Goal: Task Accomplishment & Management: Manage account settings

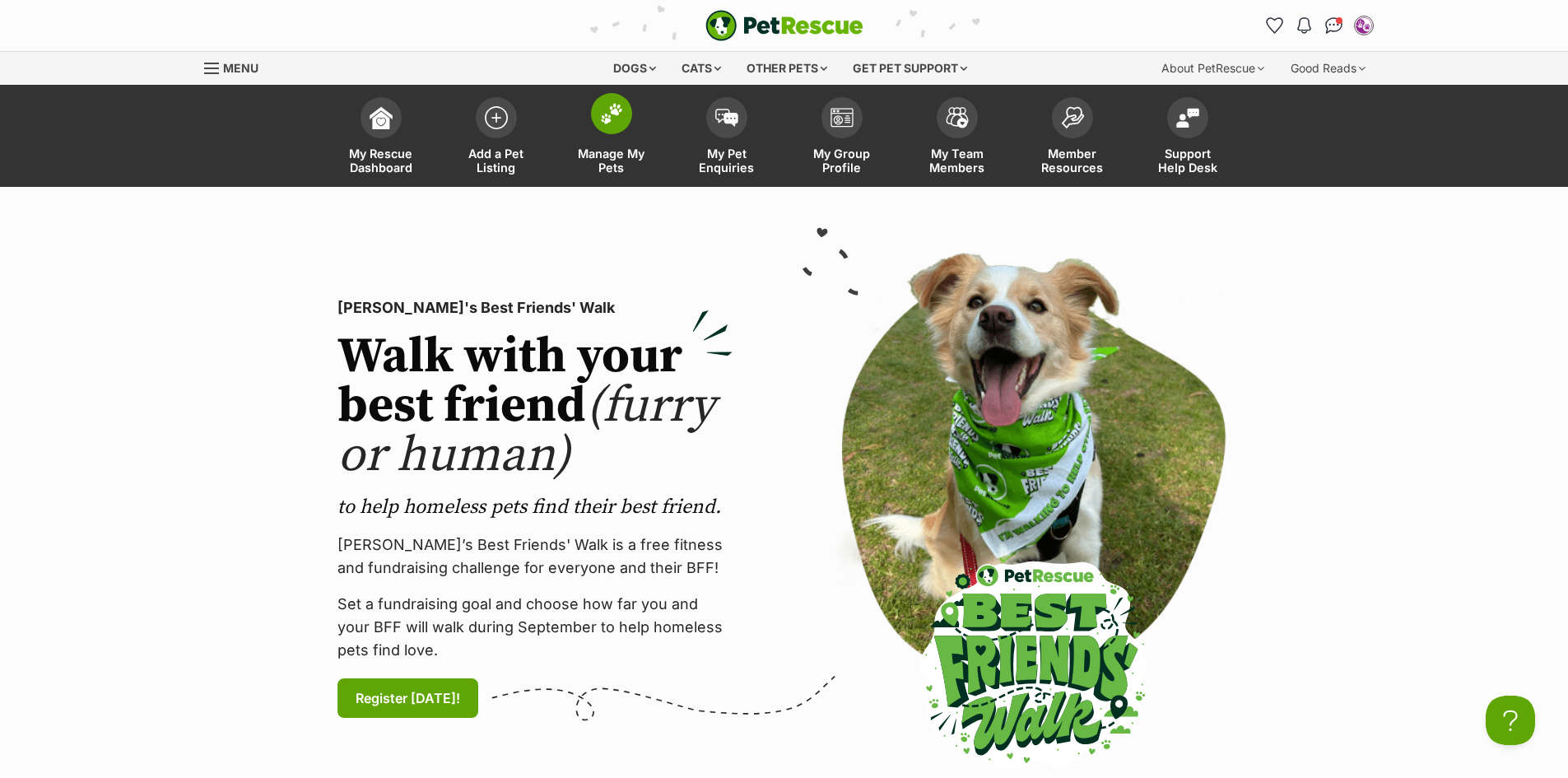
click at [634, 125] on link "Manage My Pets" at bounding box center [611, 138] width 115 height 98
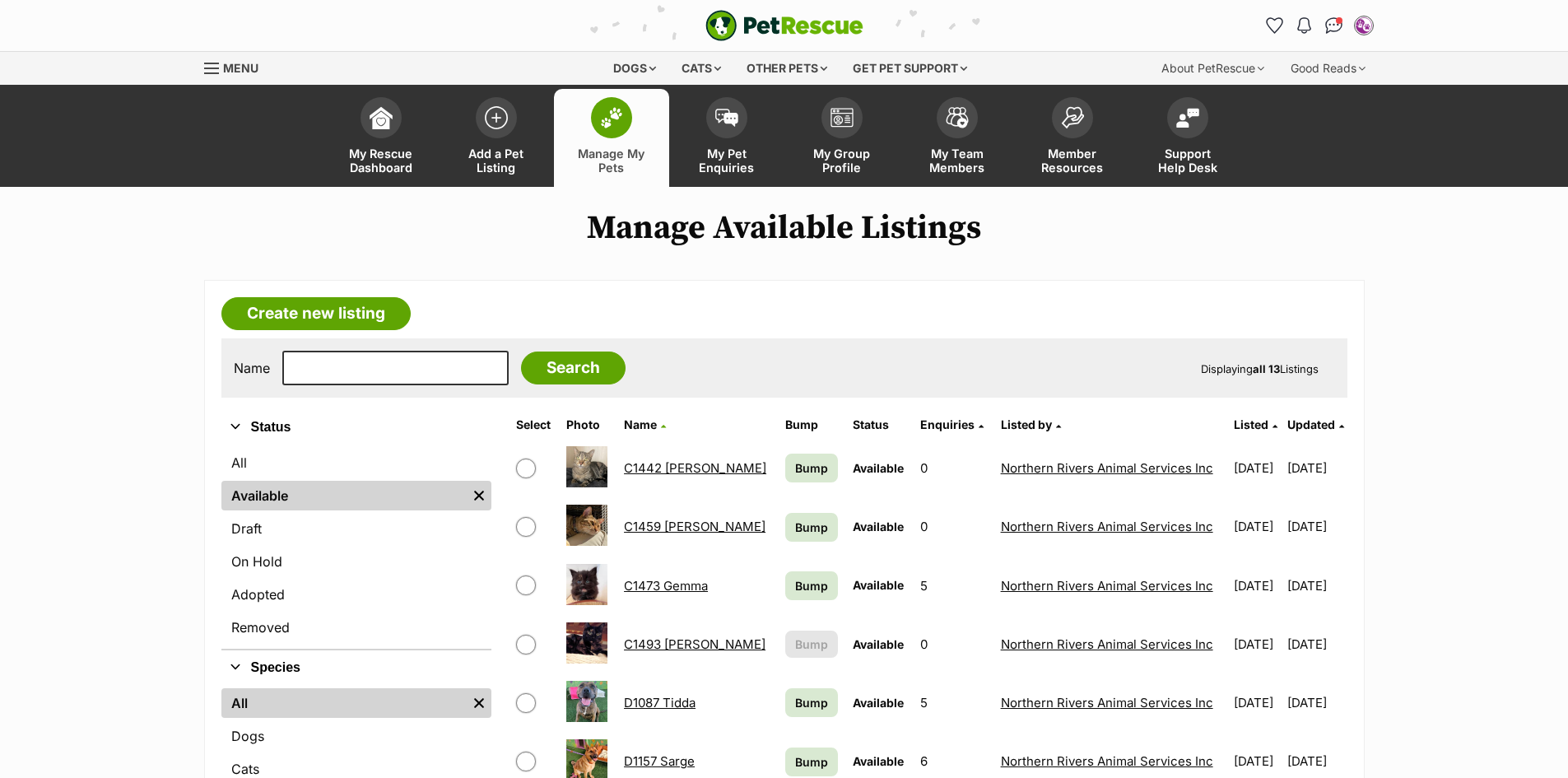
click at [532, 526] on input "checkbox" at bounding box center [526, 527] width 20 height 20
checkbox input "true"
click at [852, 528] on span "Available" at bounding box center [878, 526] width 51 height 14
click at [305, 594] on link "Adopted" at bounding box center [357, 595] width 270 height 30
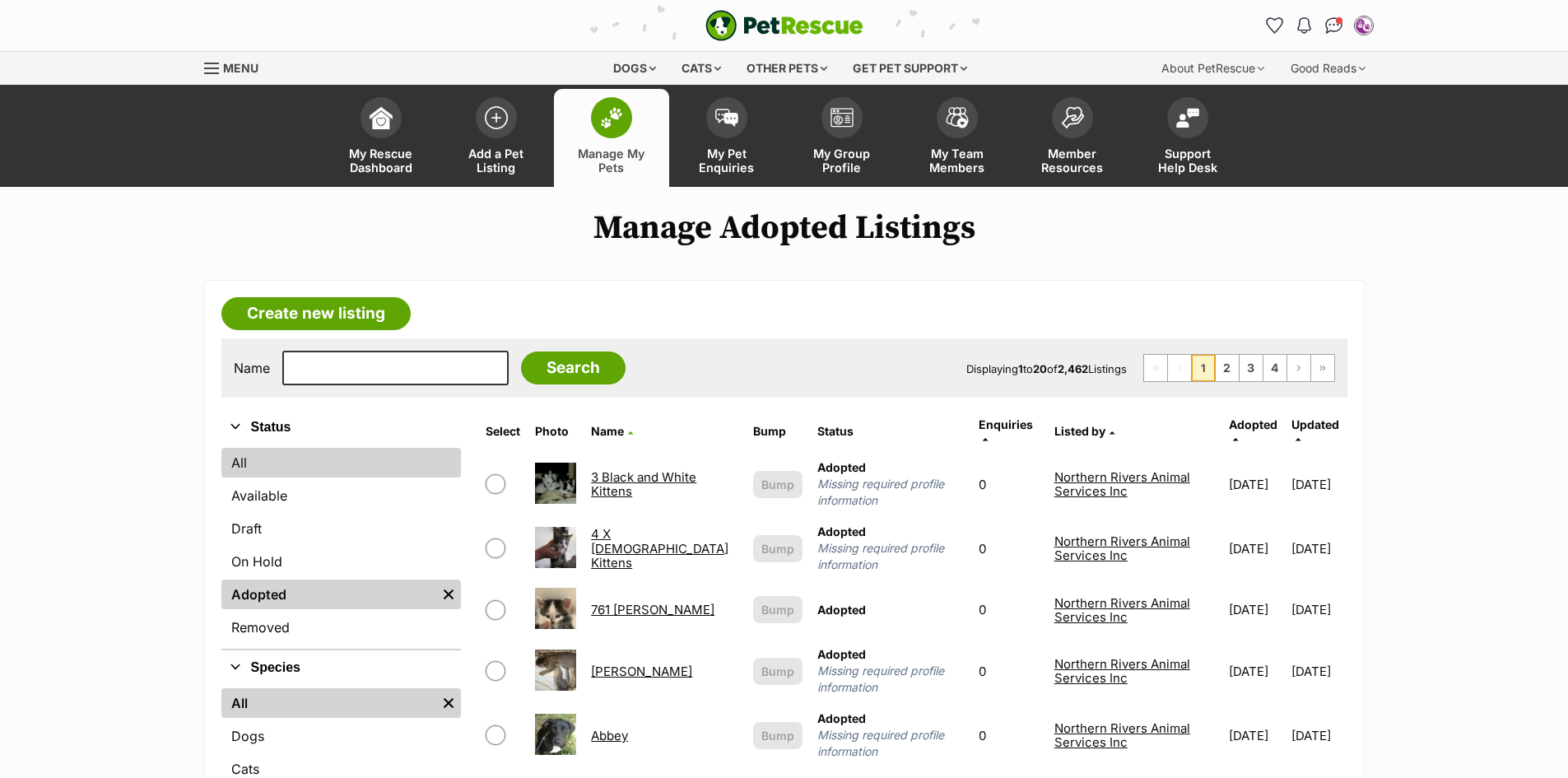
click at [323, 469] on link "All" at bounding box center [342, 463] width 240 height 30
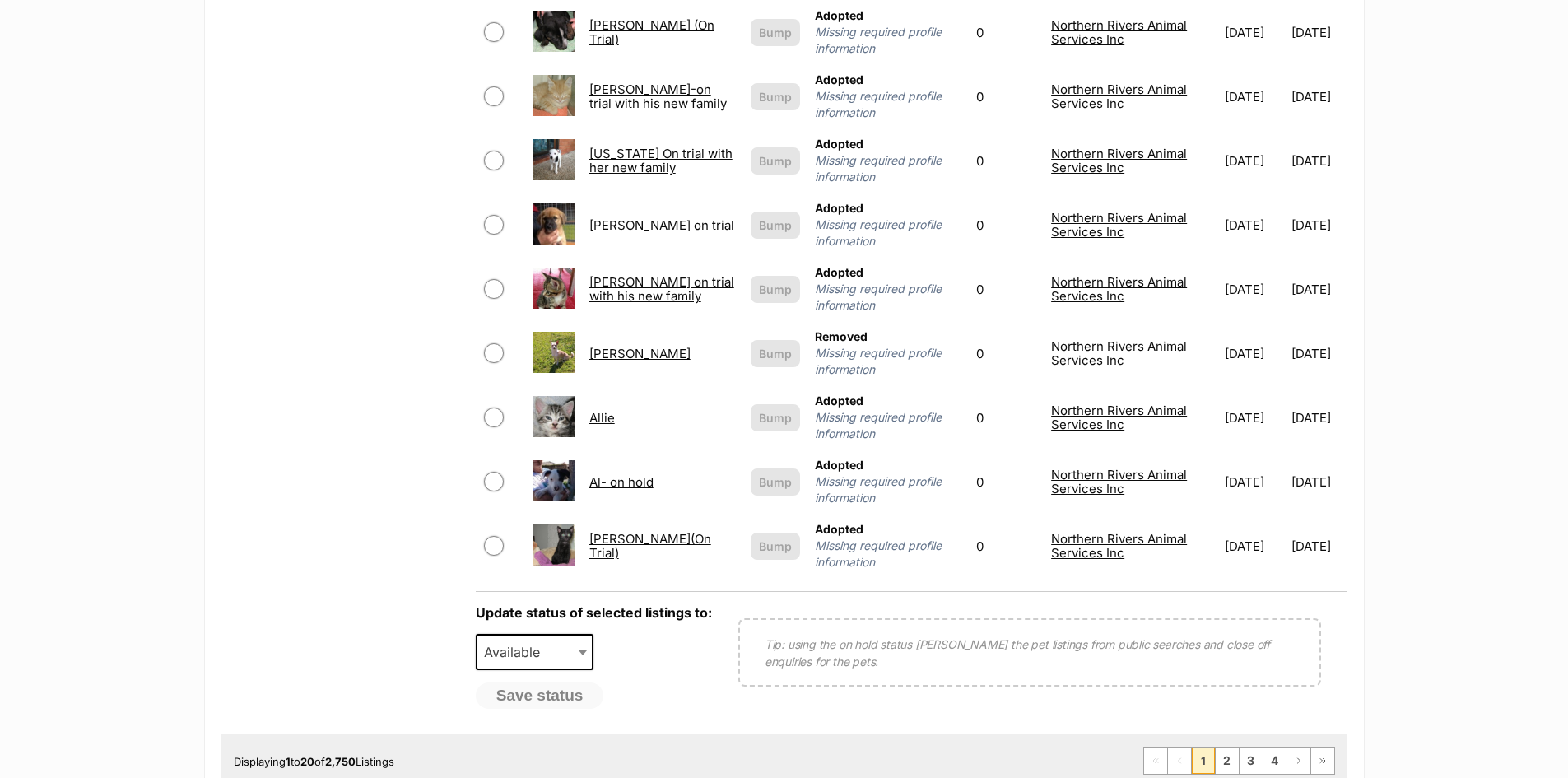
scroll to position [1235, 0]
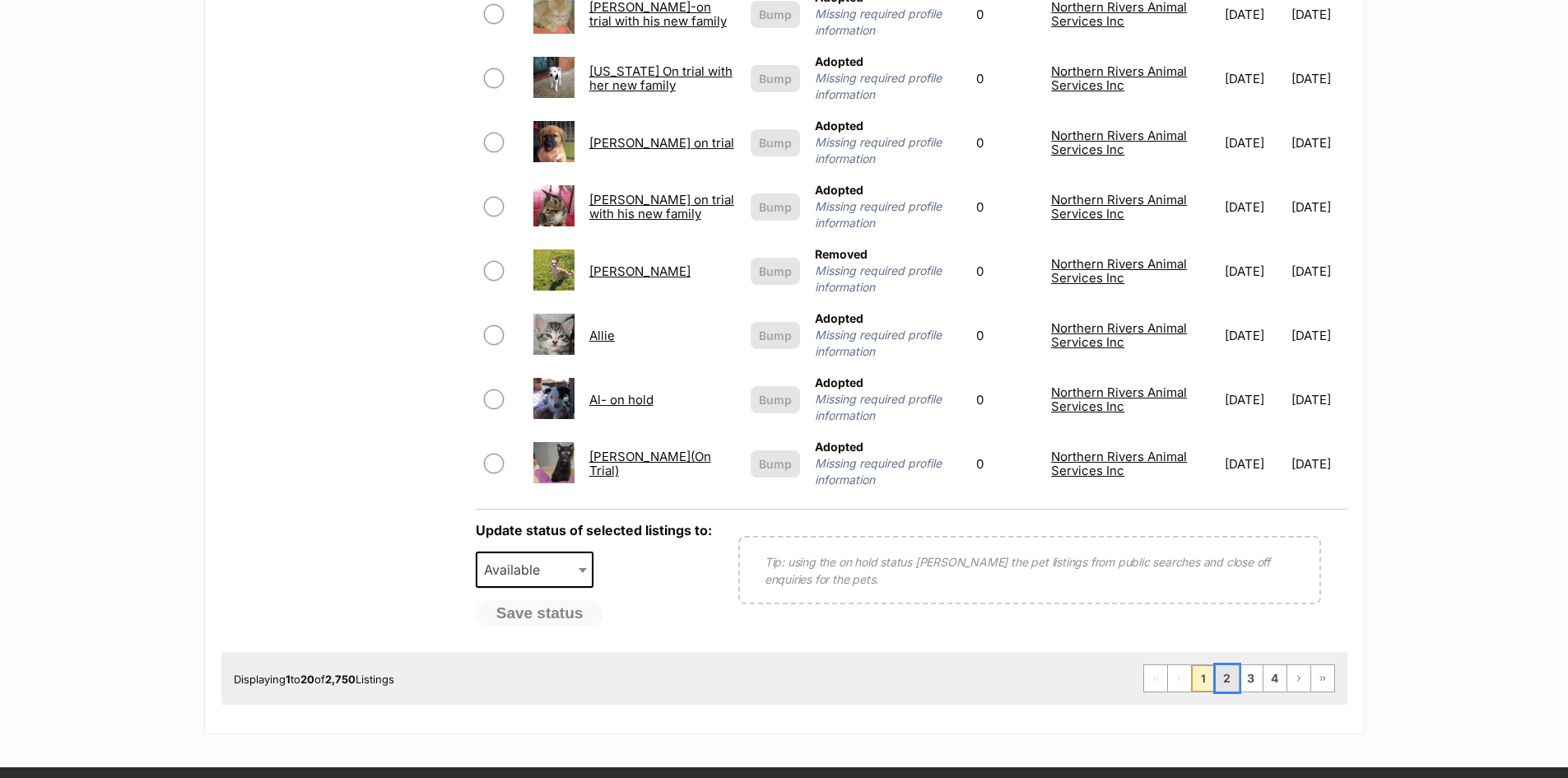
click at [1226, 668] on link "2" at bounding box center [1227, 678] width 23 height 27
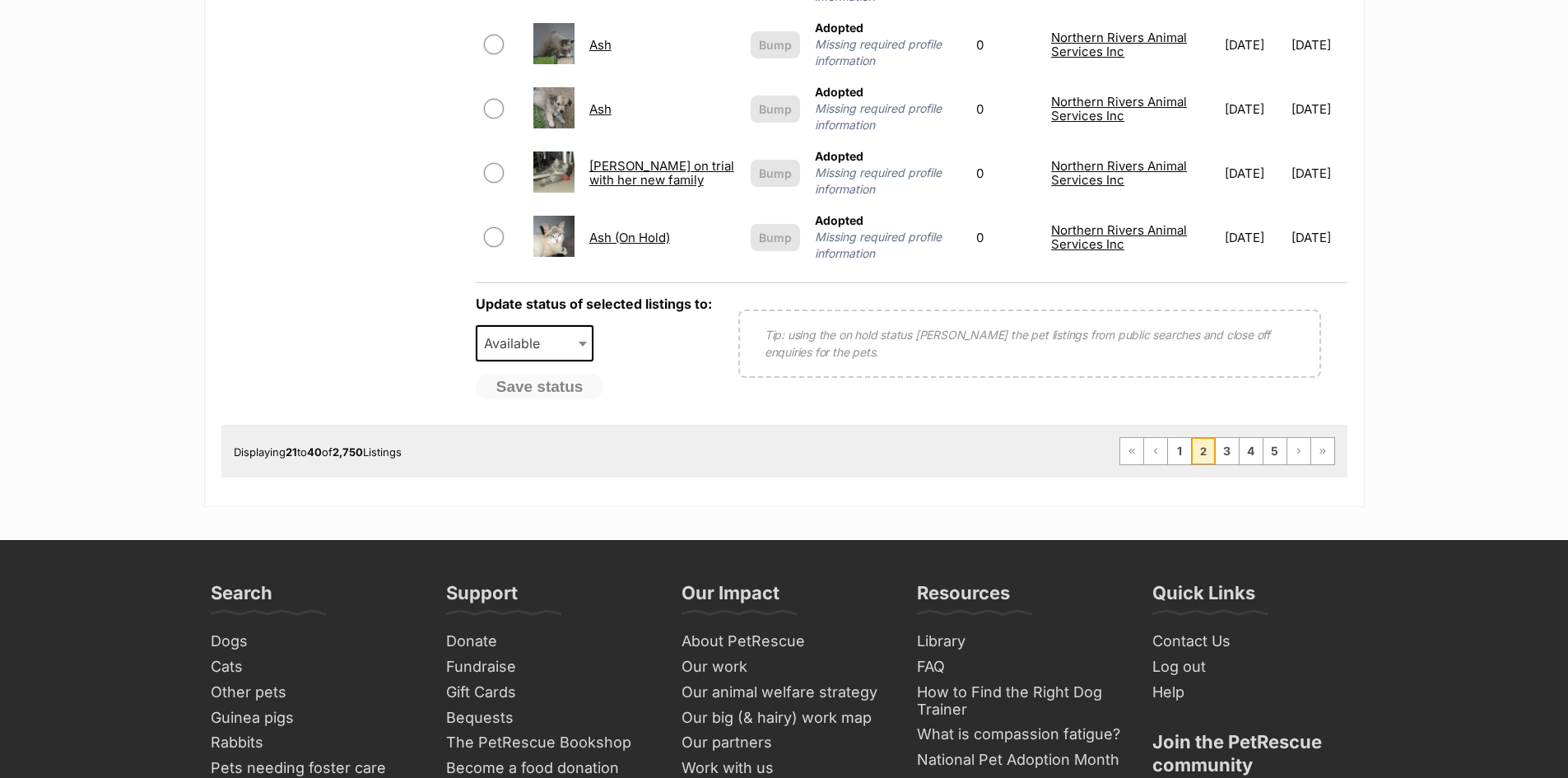
scroll to position [1646, 0]
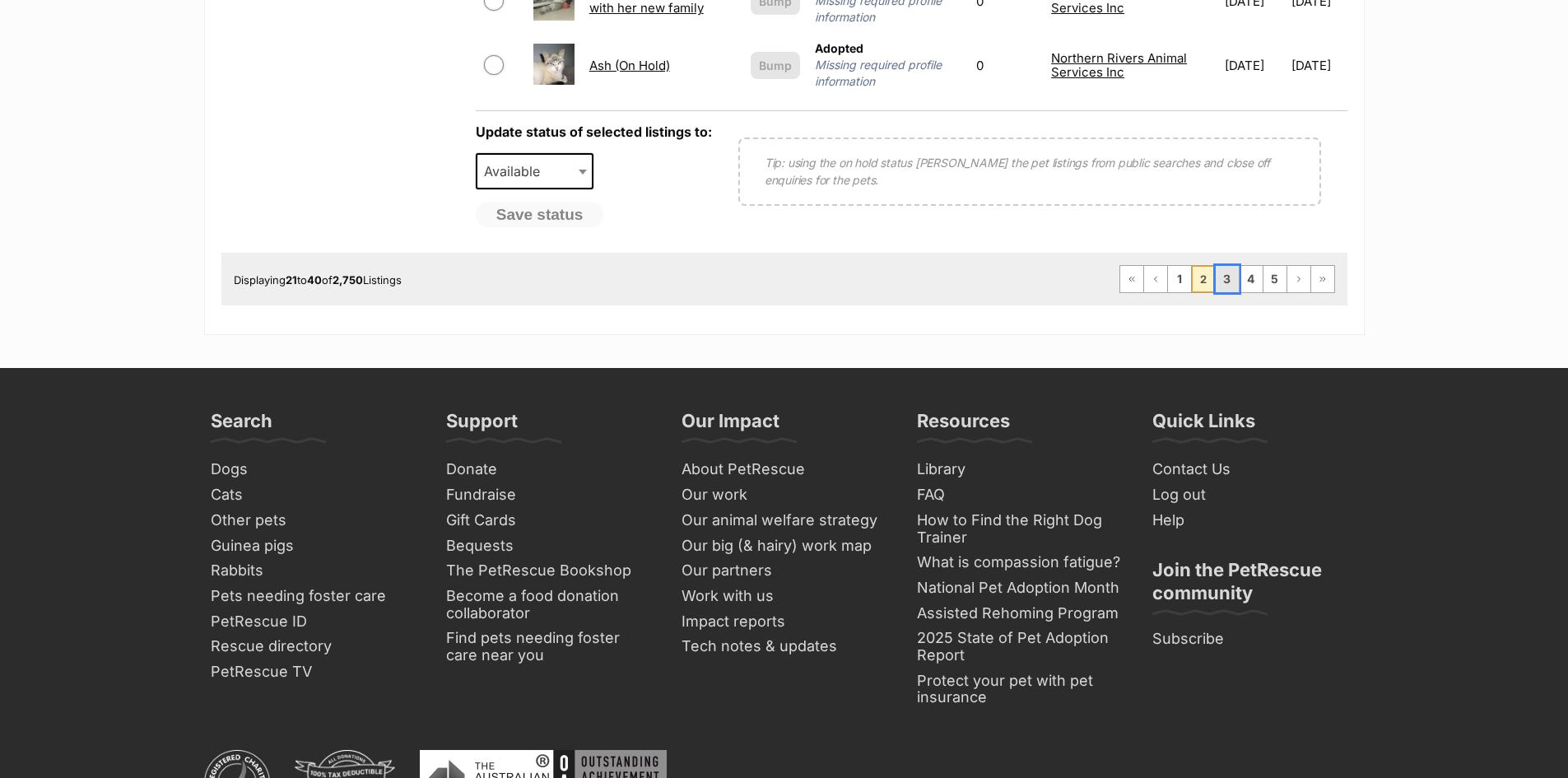
click at [1231, 266] on link "3" at bounding box center [1227, 280] width 23 height 27
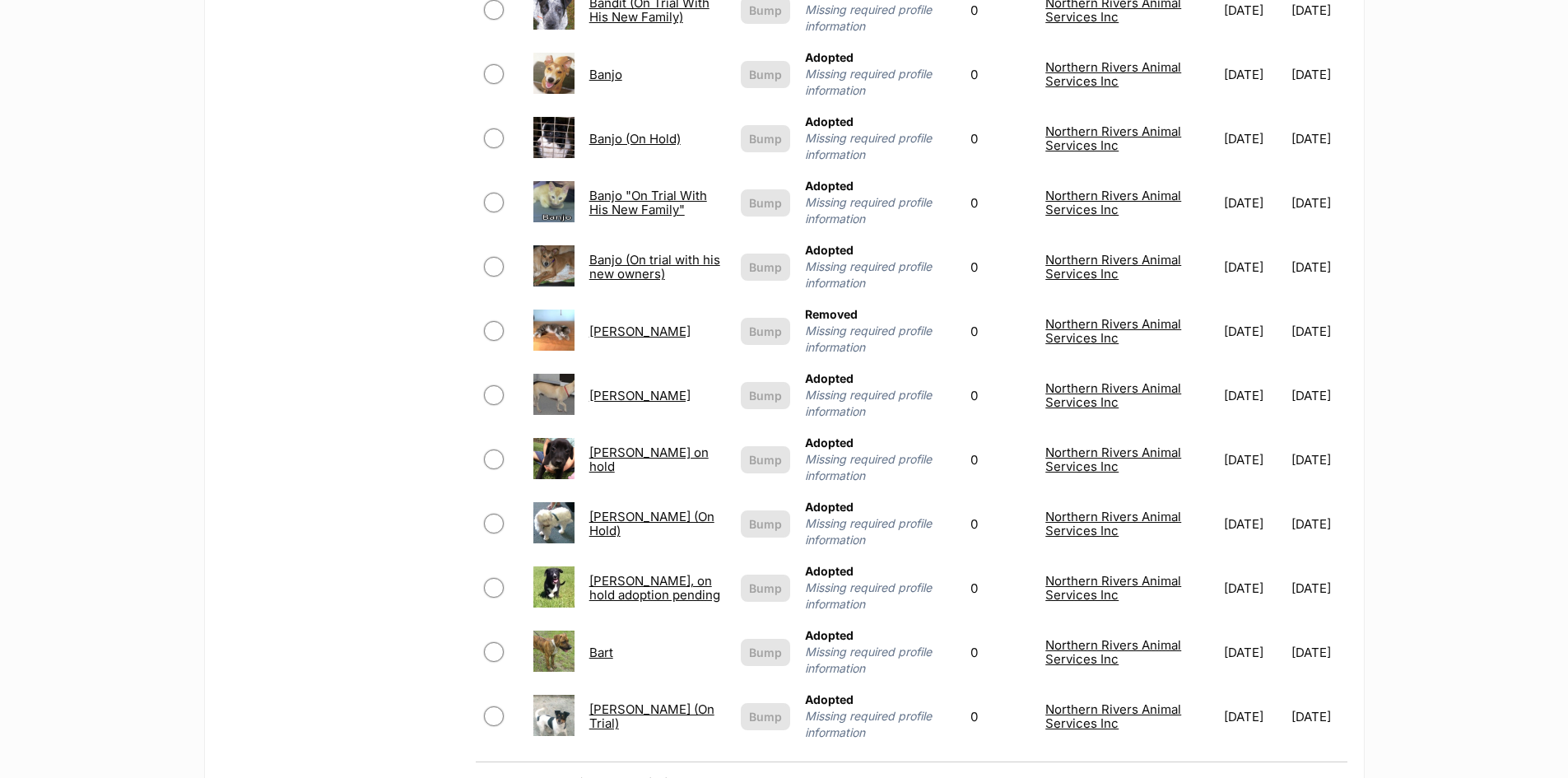
scroll to position [1235, 0]
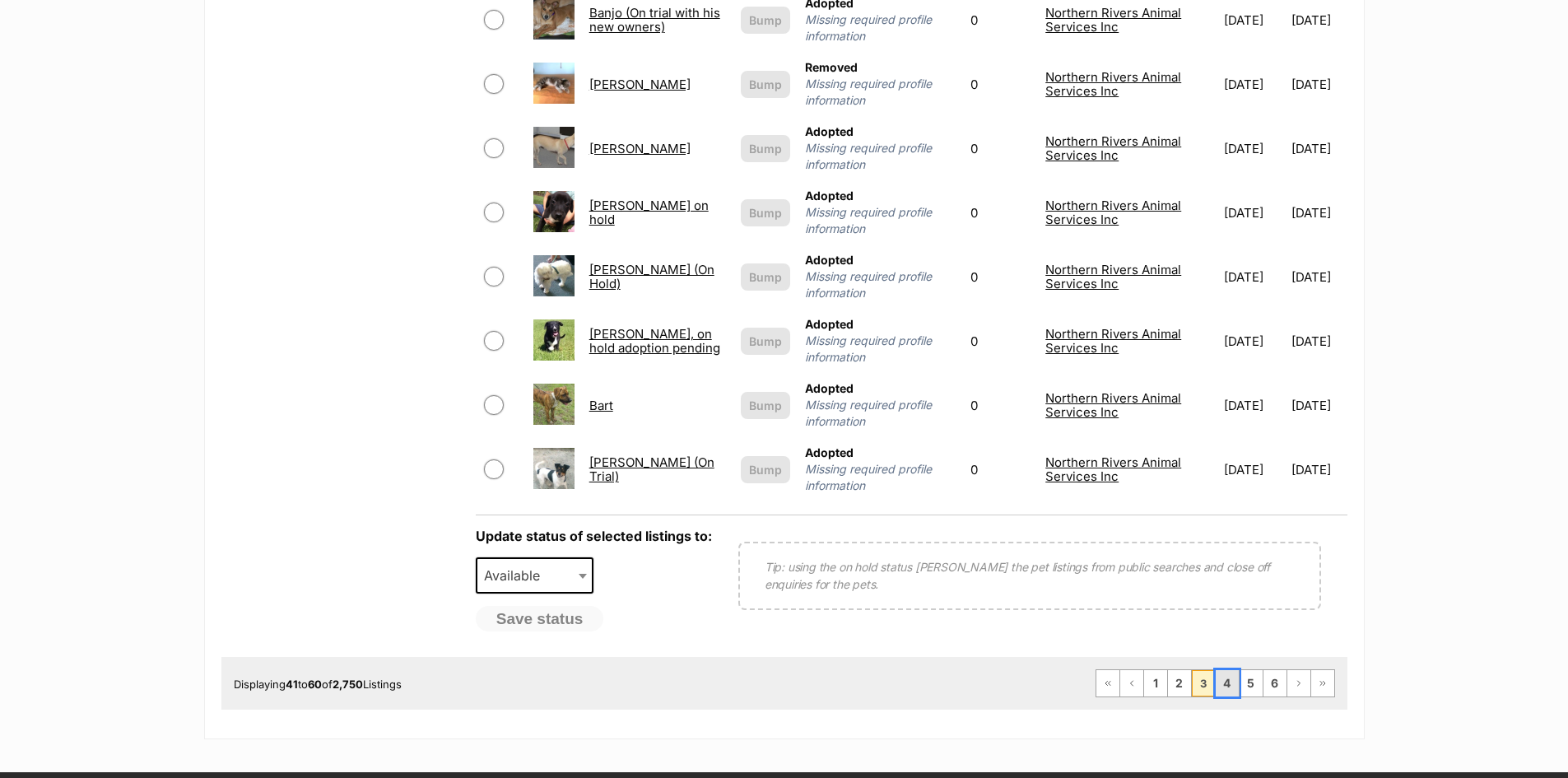
click at [1226, 670] on link "4" at bounding box center [1227, 683] width 23 height 27
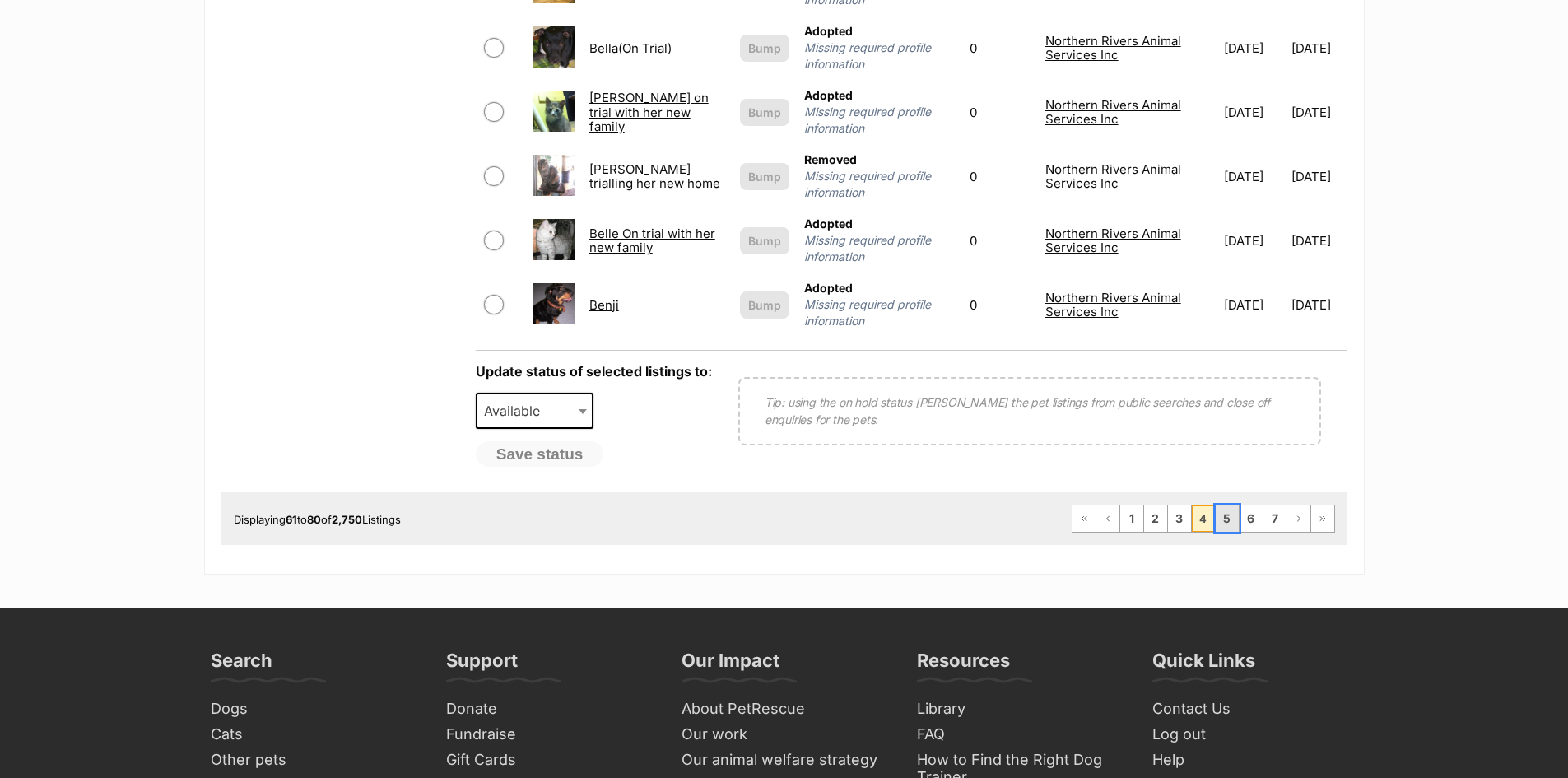
click at [1229, 505] on link "5" at bounding box center [1227, 518] width 23 height 27
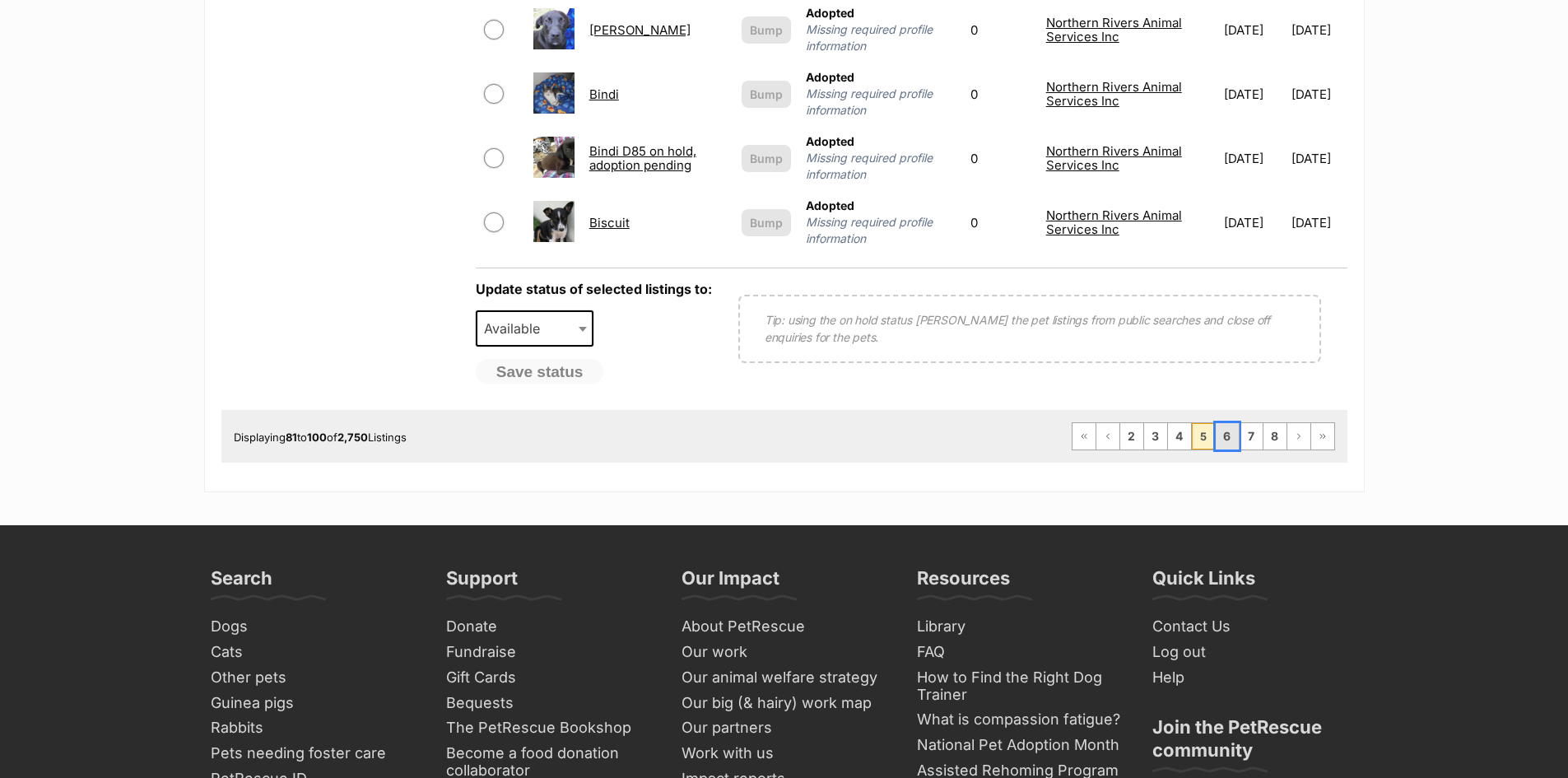
click at [1230, 426] on link "6" at bounding box center [1227, 436] width 23 height 27
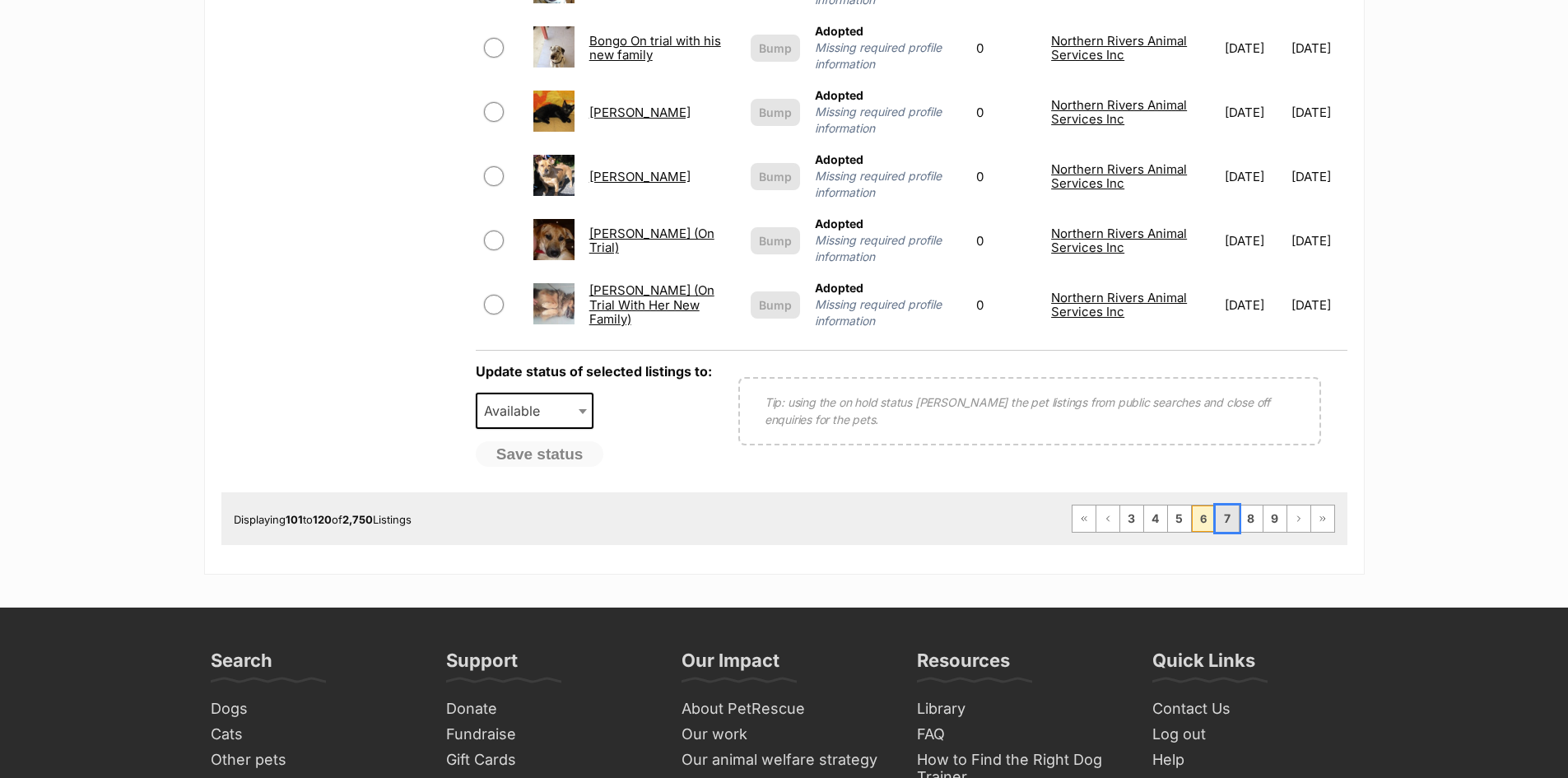
click at [1221, 505] on link "7" at bounding box center [1227, 518] width 23 height 27
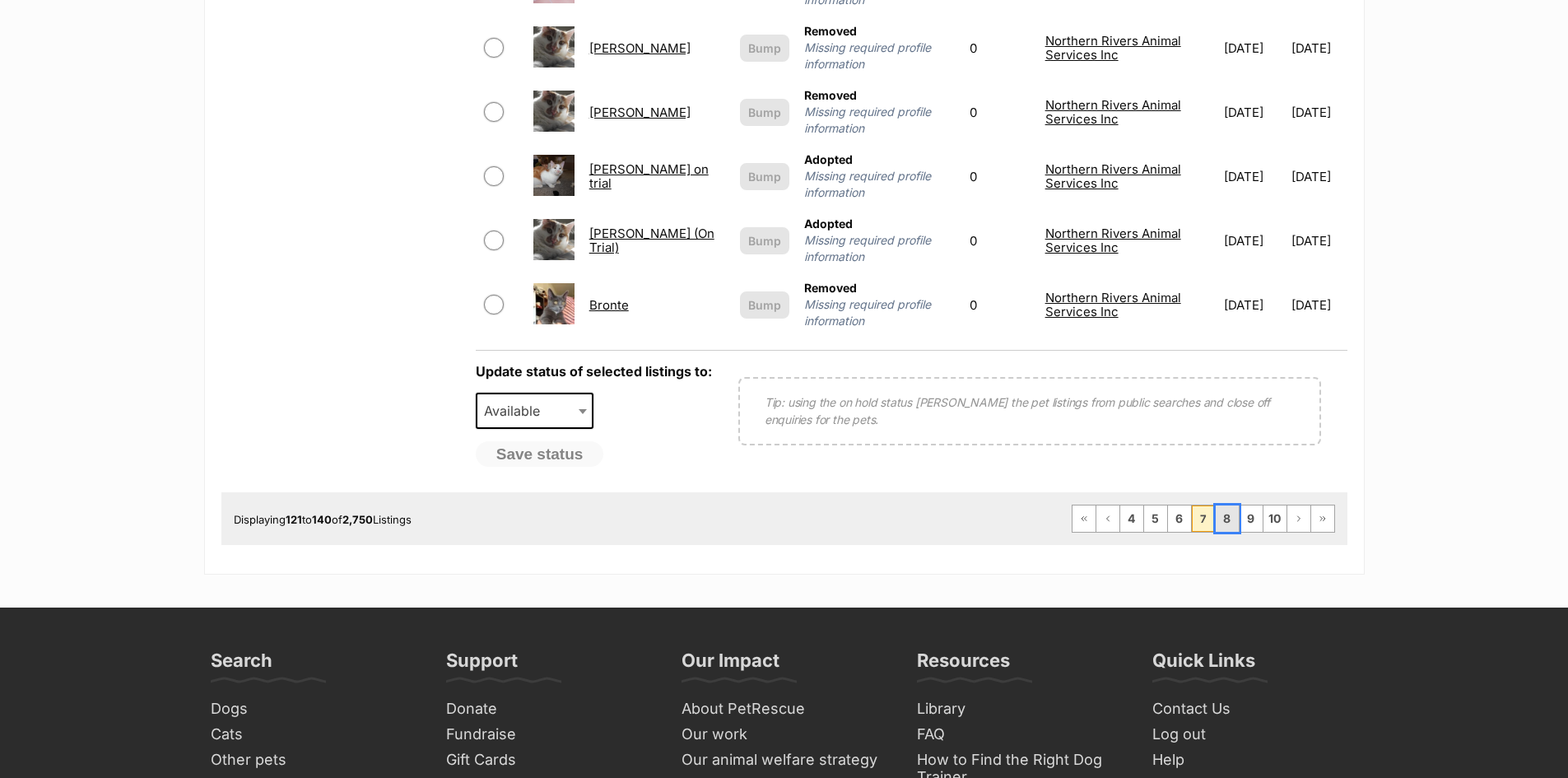
click at [1231, 509] on link "8" at bounding box center [1227, 518] width 23 height 27
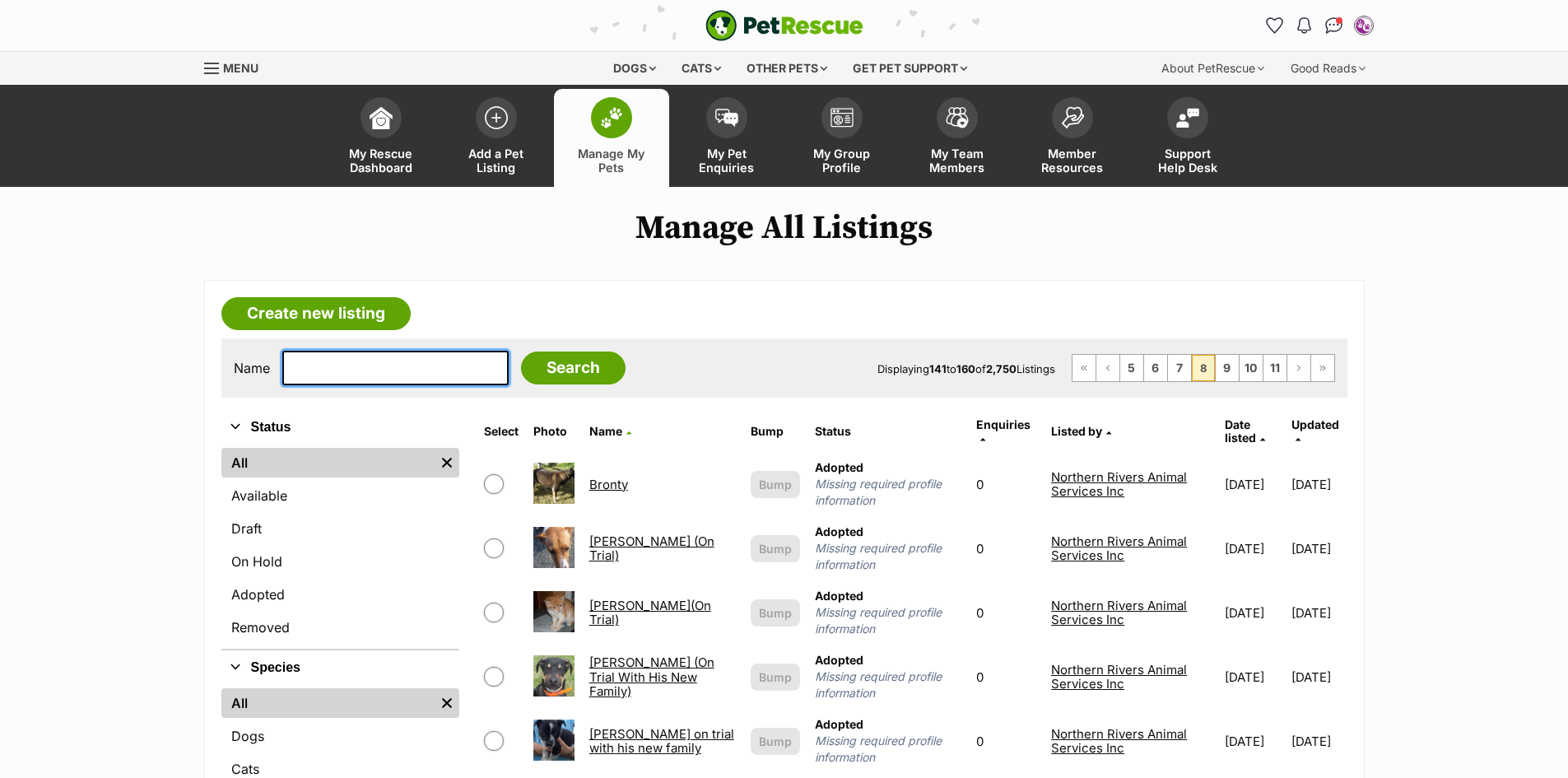
click at [417, 366] on input "text" at bounding box center [395, 368] width 226 height 35
type input "[PERSON_NAME]"
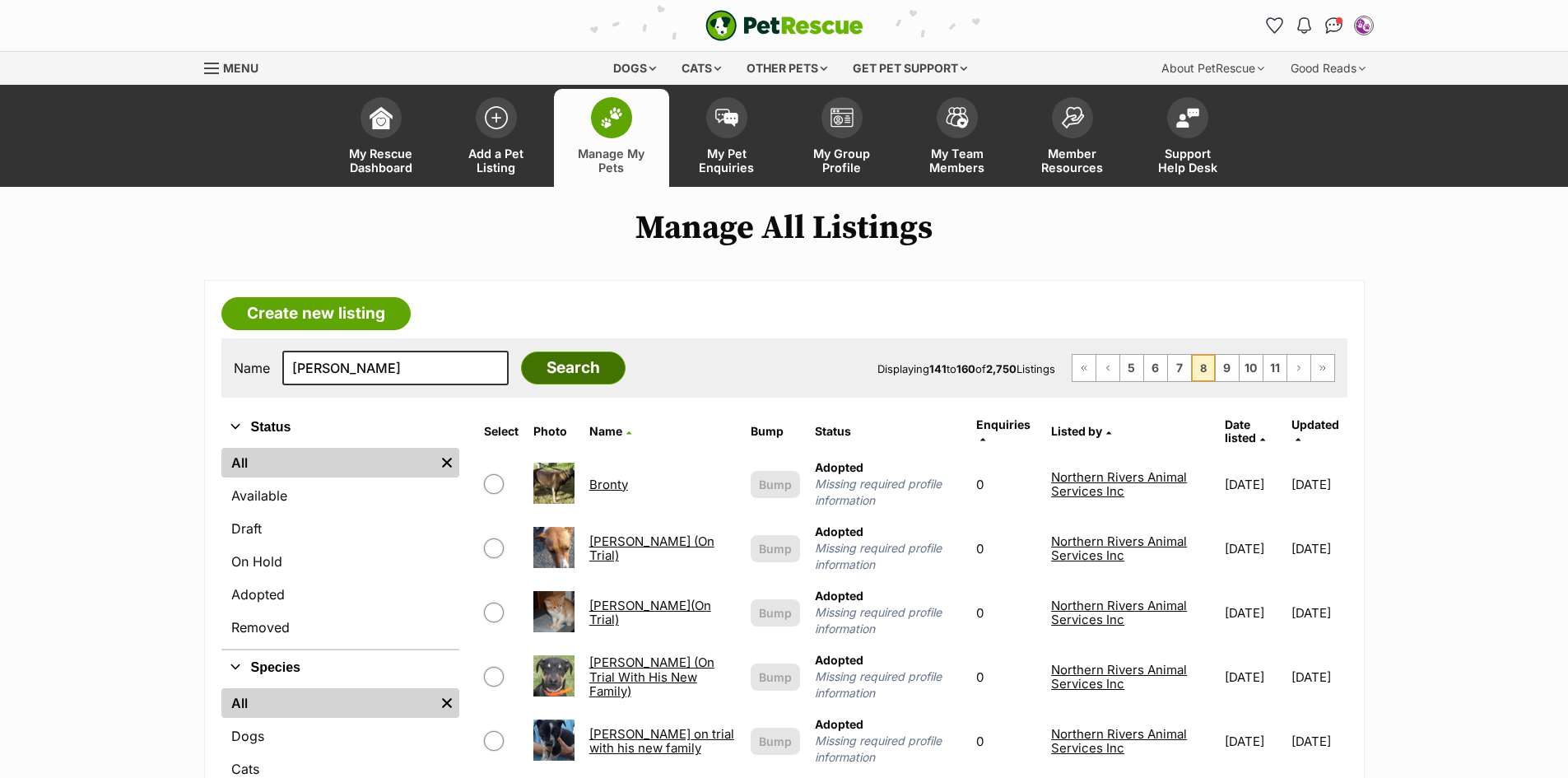
click at [538, 365] on input "Search" at bounding box center [573, 368] width 104 height 33
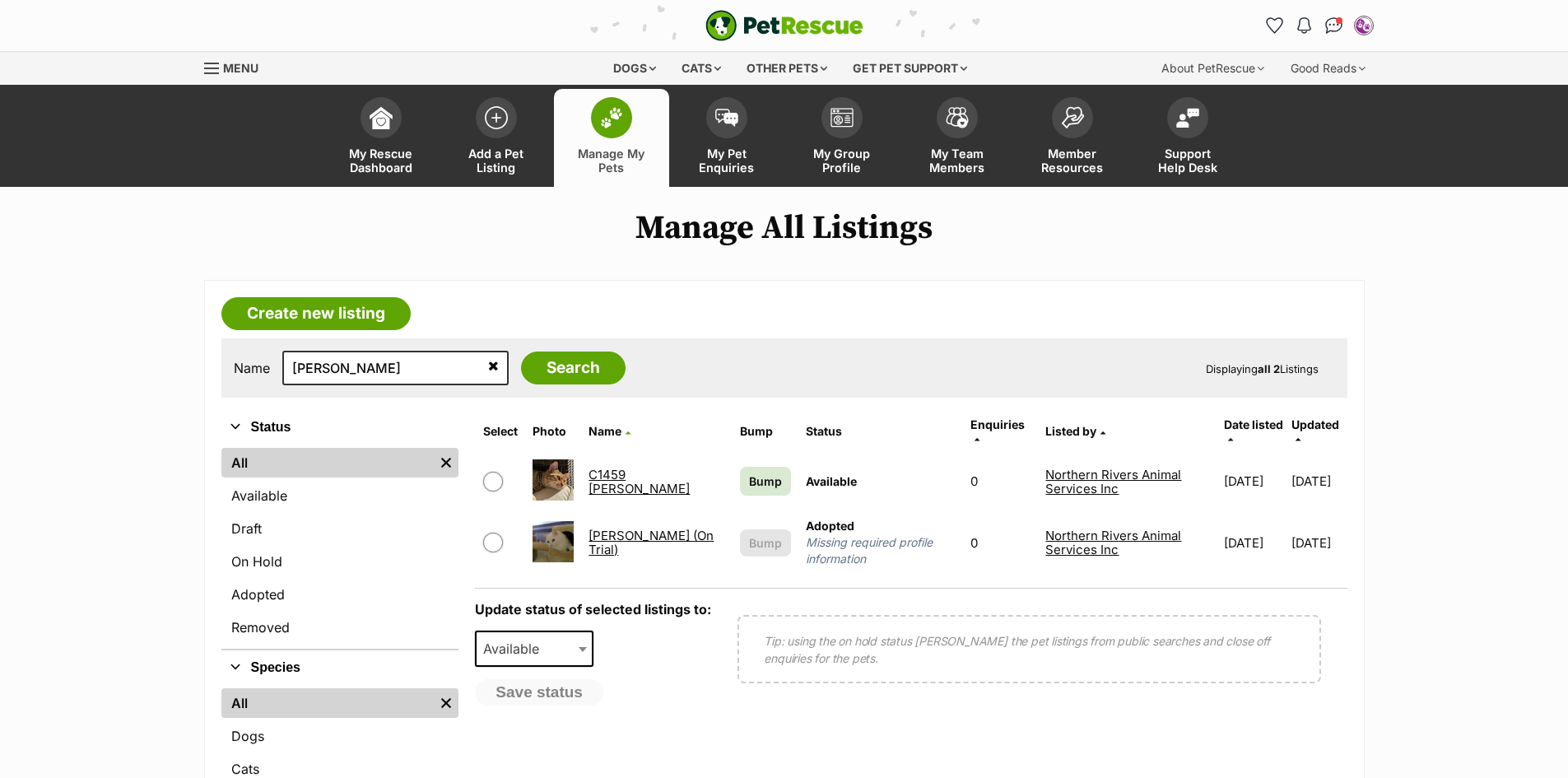
click at [498, 472] on input "checkbox" at bounding box center [493, 482] width 20 height 20
checkbox input "true"
click at [587, 647] on b at bounding box center [583, 649] width 8 height 5
select select "rehomed"
click at [596, 679] on button "Save status" at bounding box center [540, 693] width 130 height 28
